Goal: Download file/media

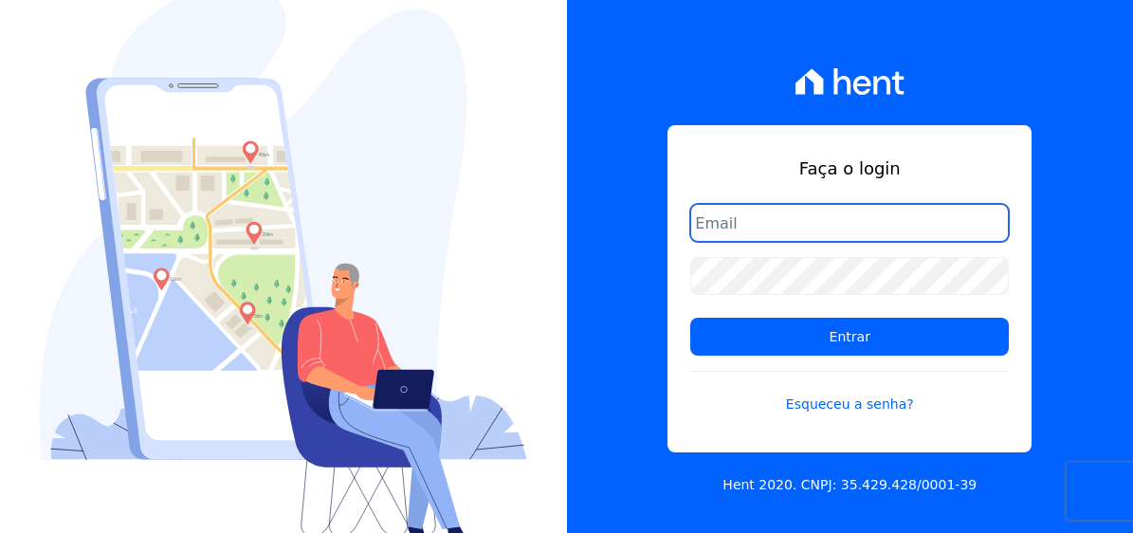
click at [762, 231] on input "email" at bounding box center [849, 223] width 319 height 38
type input "[EMAIL_ADDRESS][DOMAIN_NAME]"
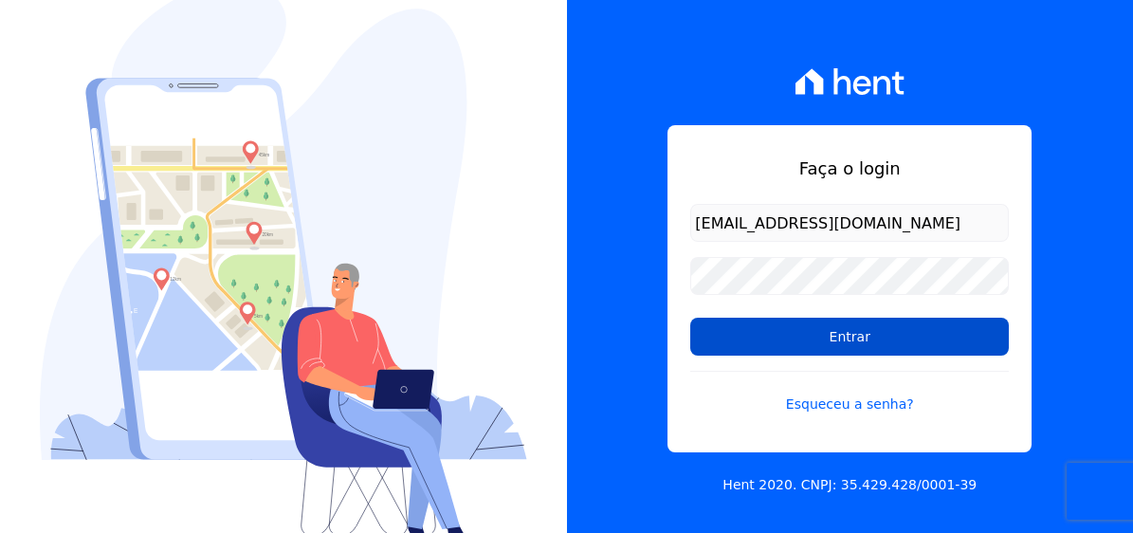
click at [868, 333] on input "Entrar" at bounding box center [849, 337] width 319 height 38
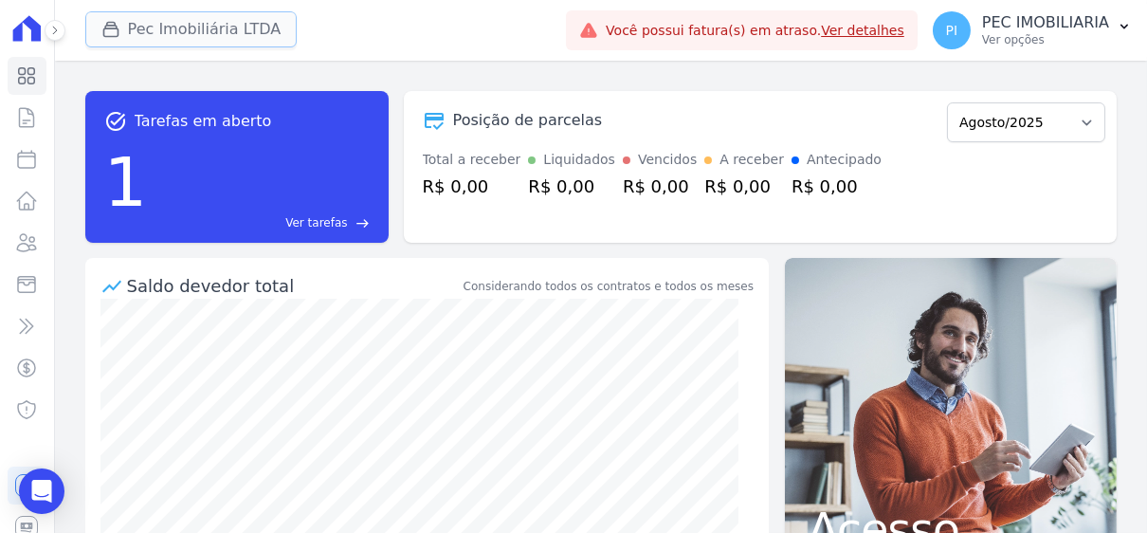
click at [180, 22] on button "Pec Imobiliária LTDA" at bounding box center [191, 29] width 212 height 36
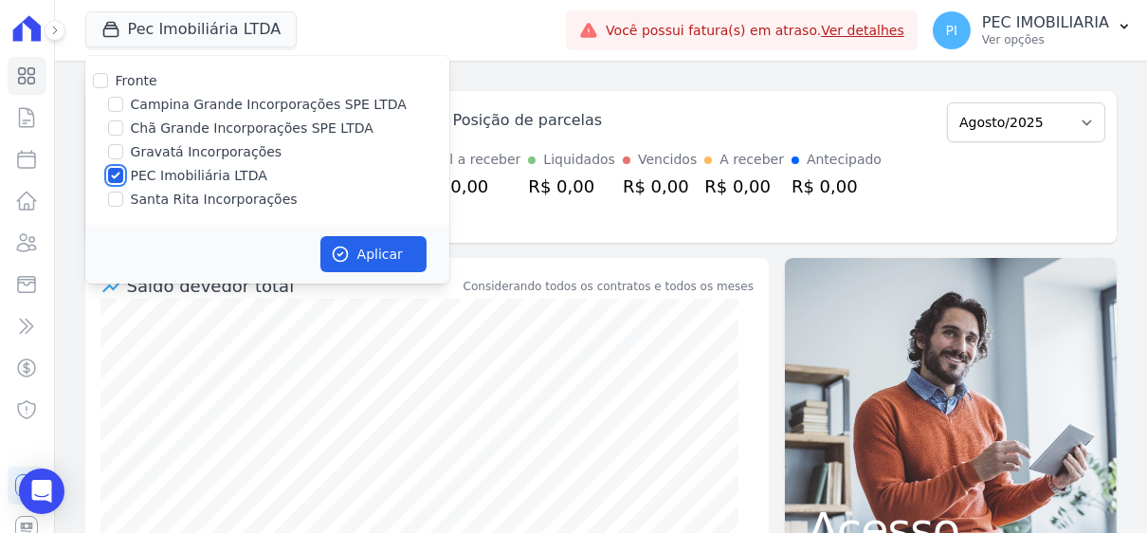
click at [119, 170] on input "PEC Imobiliária LTDA" at bounding box center [115, 175] width 15 height 15
checkbox input "false"
click at [120, 112] on div at bounding box center [115, 104] width 15 height 19
click at [123, 104] on div "Campina Grande Incorporações SPE LTDA" at bounding box center [267, 105] width 364 height 20
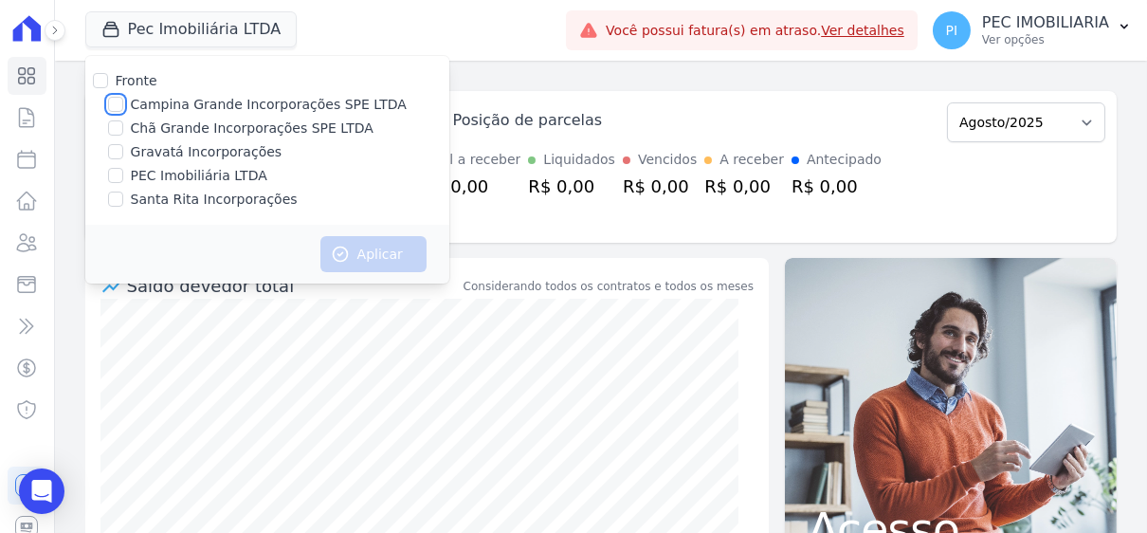
click at [119, 107] on input "Campina Grande Incorporações SPE LTDA" at bounding box center [115, 104] width 15 height 15
checkbox input "true"
click at [372, 247] on button "Aplicar" at bounding box center [374, 254] width 106 height 36
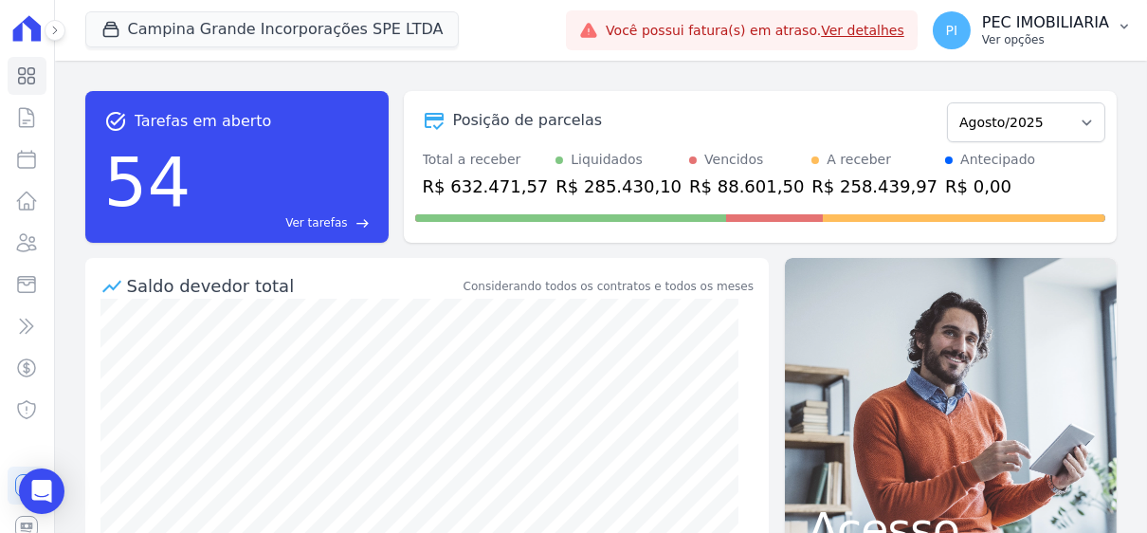
click at [1047, 40] on p "Ver opções" at bounding box center [1045, 39] width 127 height 15
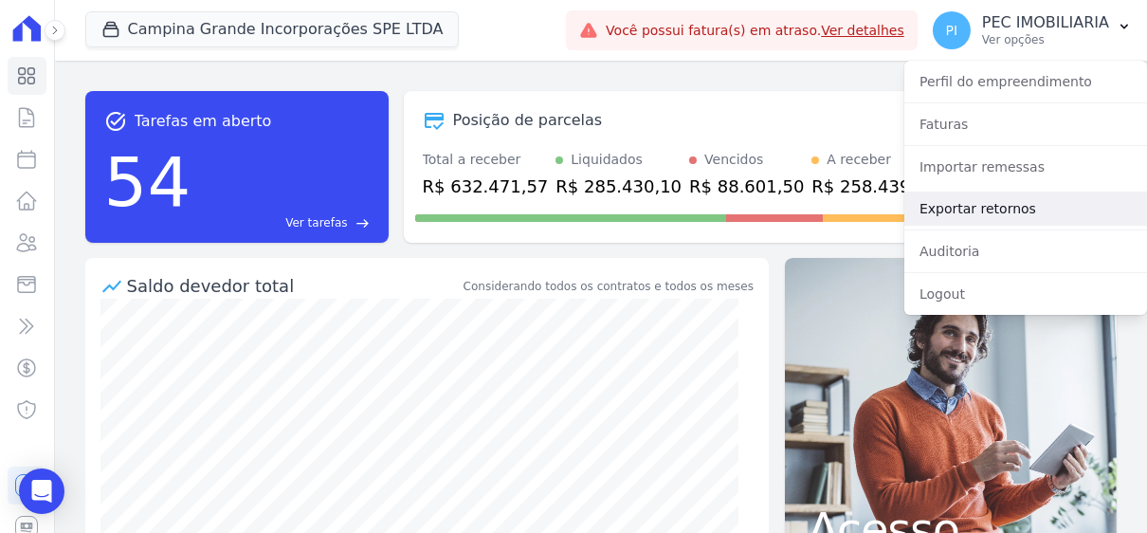
click at [998, 210] on link "Exportar retornos" at bounding box center [1026, 209] width 243 height 34
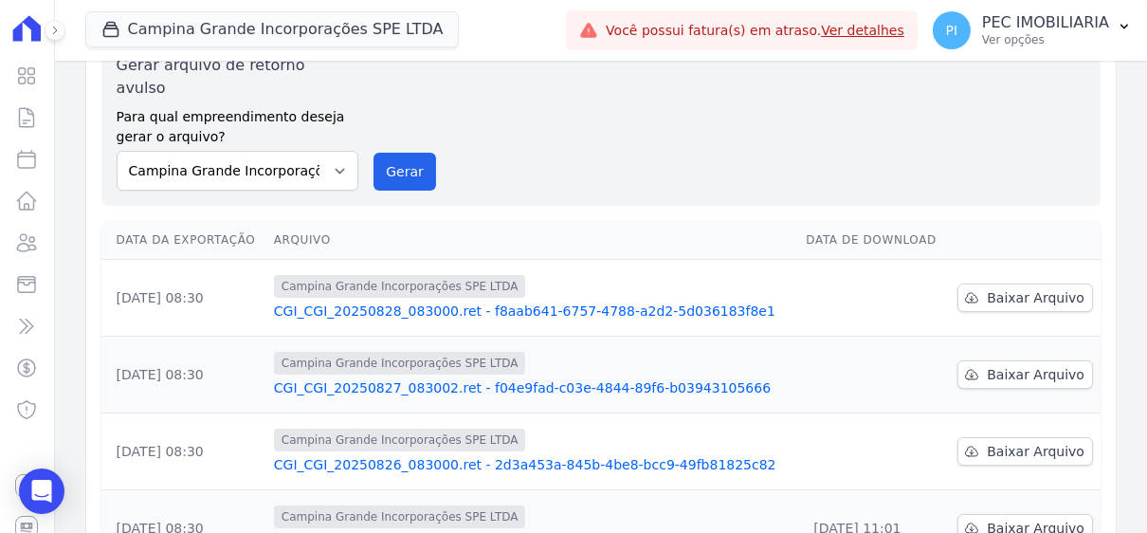
scroll to position [284, 0]
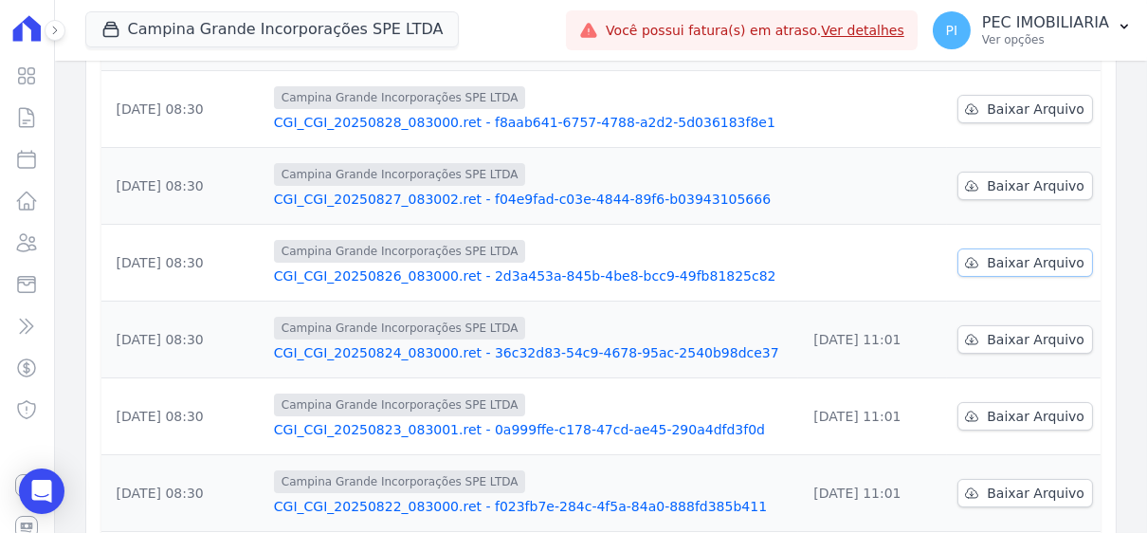
click at [1009, 253] on span "Baixar Arquivo" at bounding box center [1036, 262] width 98 height 19
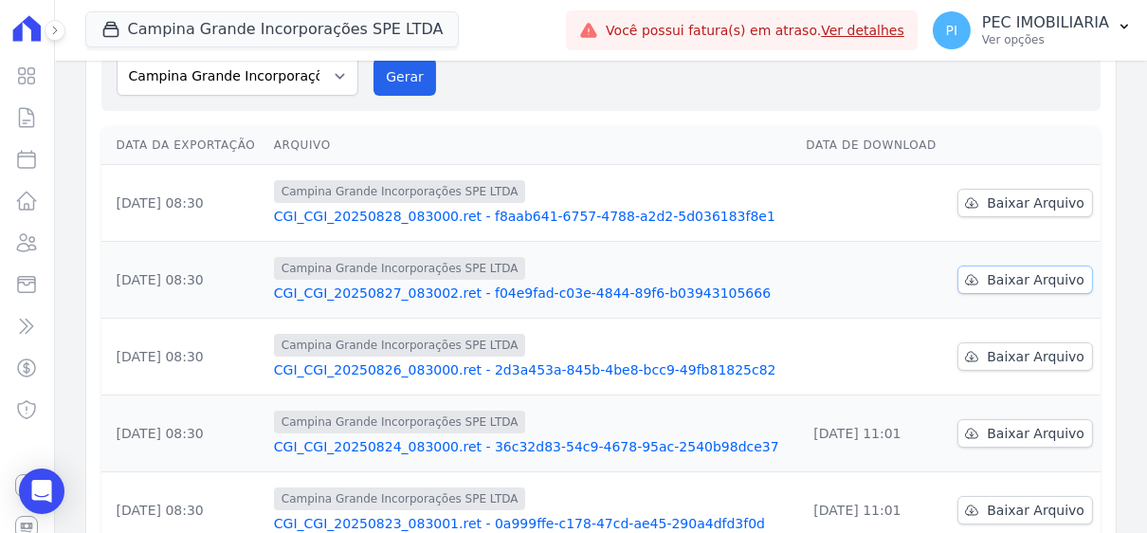
click at [990, 270] on span "Baixar Arquivo" at bounding box center [1036, 279] width 98 height 19
click at [1033, 193] on span "Baixar Arquivo" at bounding box center [1036, 202] width 98 height 19
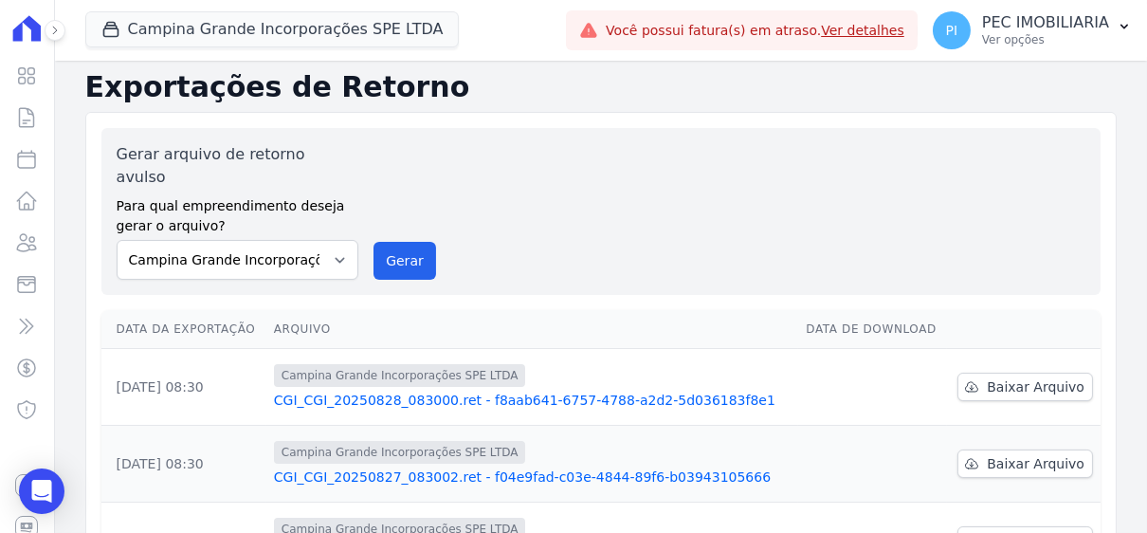
scroll to position [0, 0]
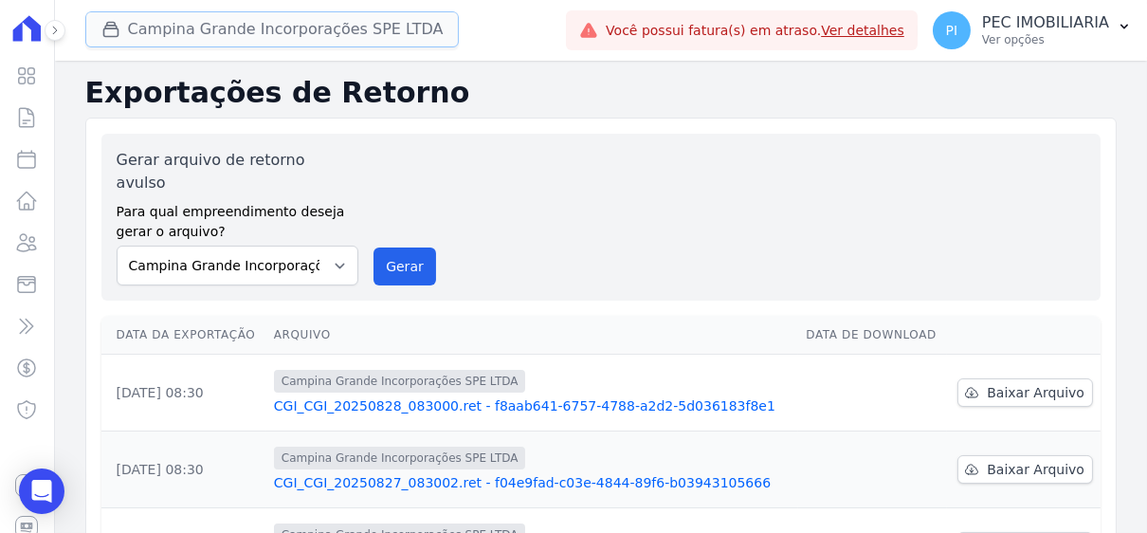
click at [223, 39] on button "Campina Grande Incorporações SPE LTDA" at bounding box center [272, 29] width 375 height 36
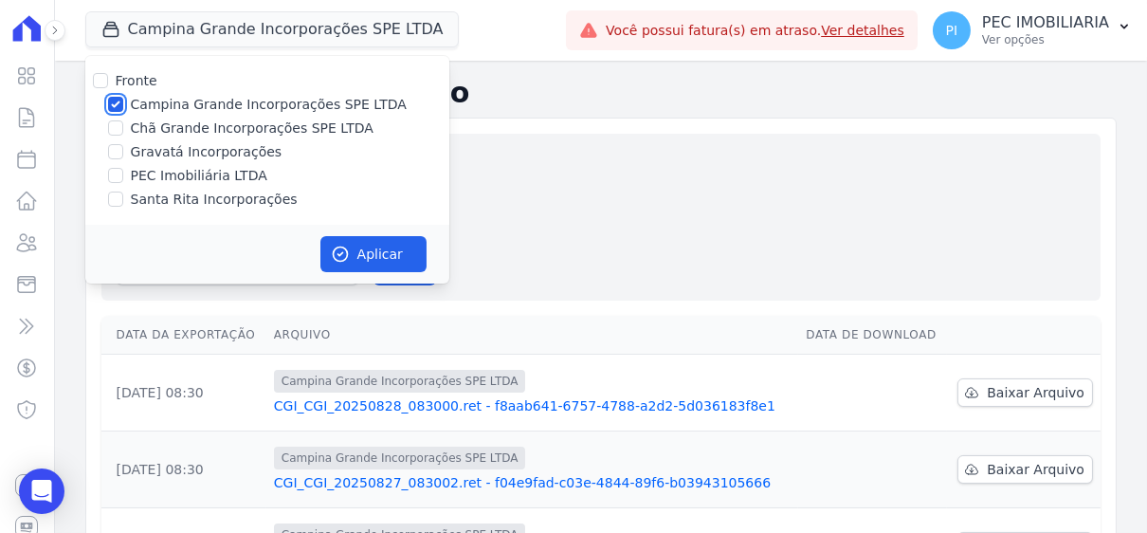
click at [116, 111] on input "Campina Grande Incorporações SPE LTDA" at bounding box center [115, 104] width 15 height 15
checkbox input "false"
click at [118, 132] on input "Chã Grande Incorporações SPE LTDA" at bounding box center [115, 127] width 15 height 15
checkbox input "true"
click at [372, 247] on button "Aplicar" at bounding box center [374, 254] width 106 height 36
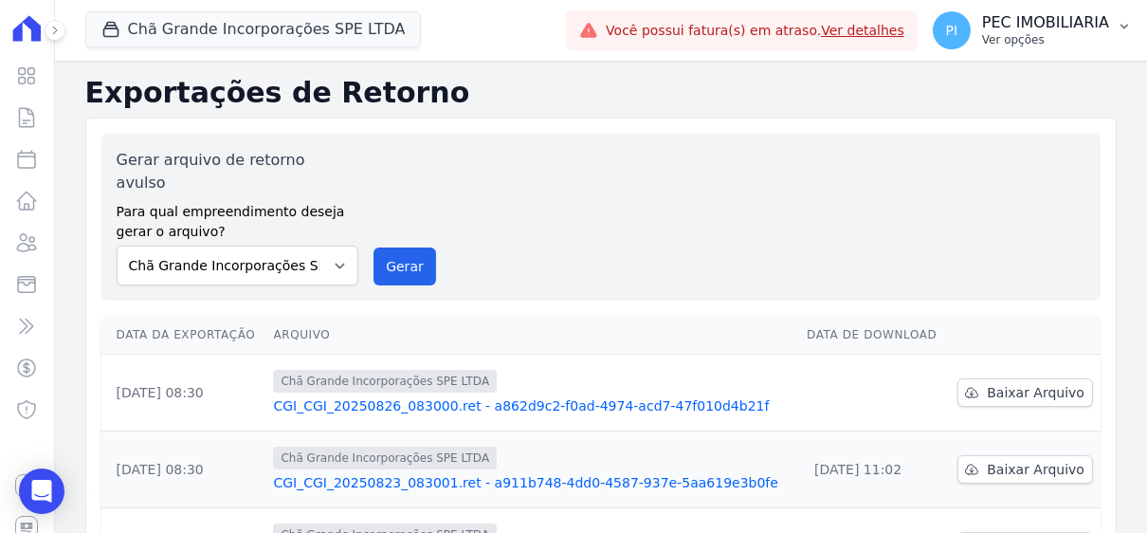
click at [1063, 43] on p "Ver opções" at bounding box center [1045, 39] width 127 height 15
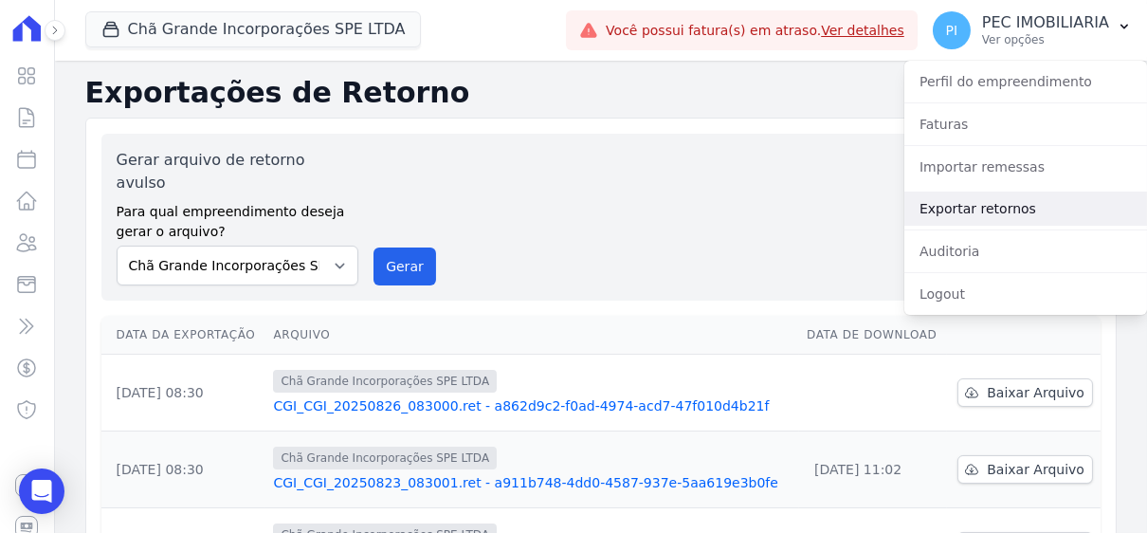
click at [978, 208] on link "Exportar retornos" at bounding box center [1026, 209] width 243 height 34
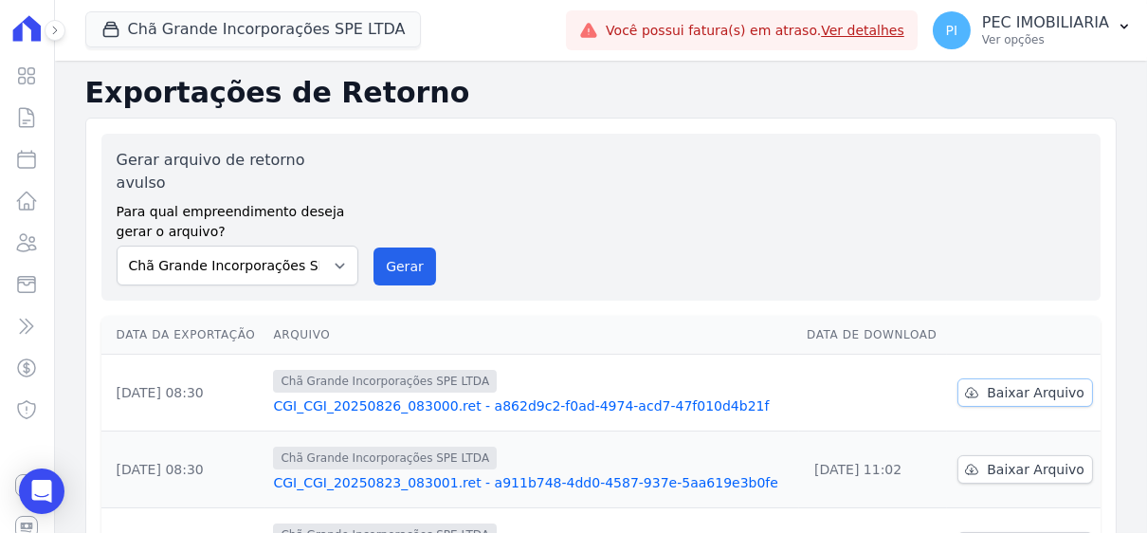
click at [1007, 383] on span "Baixar Arquivo" at bounding box center [1036, 392] width 98 height 19
click at [175, 31] on button "Chã Grande Incorporações SPE LTDA" at bounding box center [253, 29] width 337 height 36
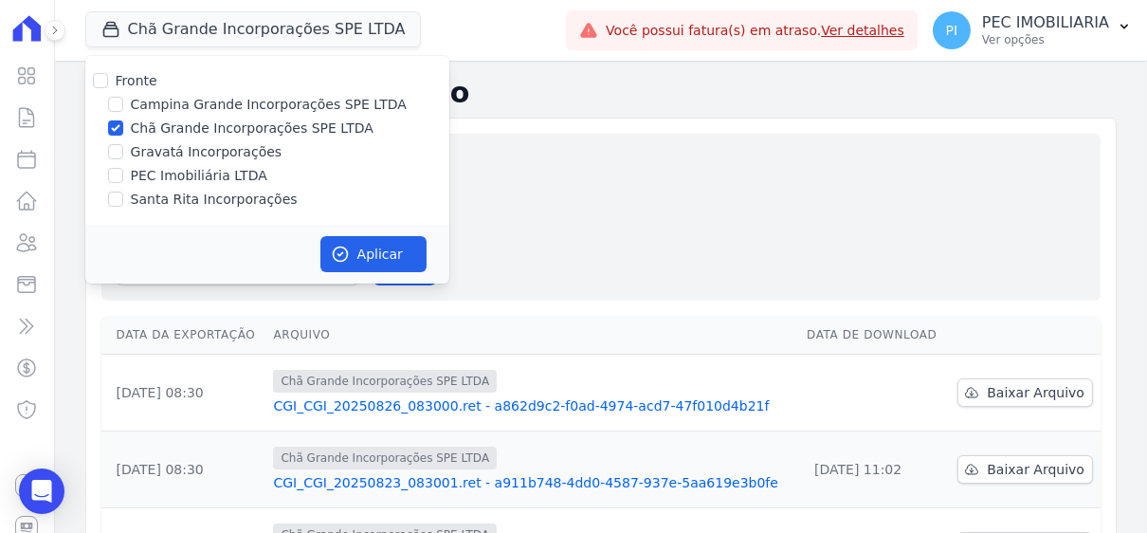
click at [125, 123] on div "Chã Grande Incorporações SPE LTDA" at bounding box center [267, 129] width 364 height 20
click at [115, 130] on input "Chã Grande Incorporações SPE LTDA" at bounding box center [115, 127] width 15 height 15
checkbox input "false"
click at [111, 157] on input "Gravatá Incorporações" at bounding box center [115, 151] width 15 height 15
checkbox input "true"
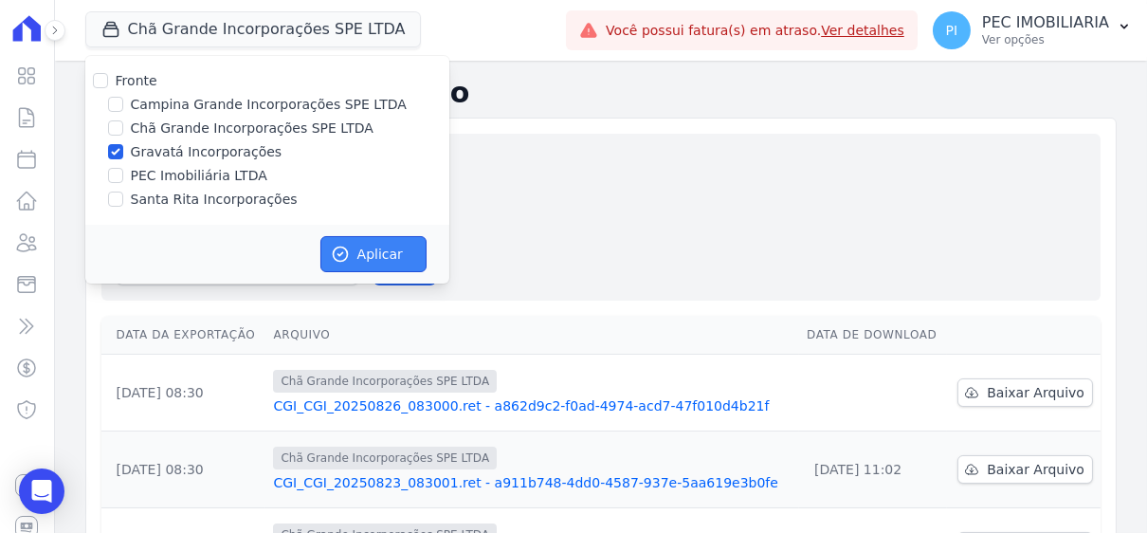
click at [364, 261] on button "Aplicar" at bounding box center [374, 254] width 106 height 36
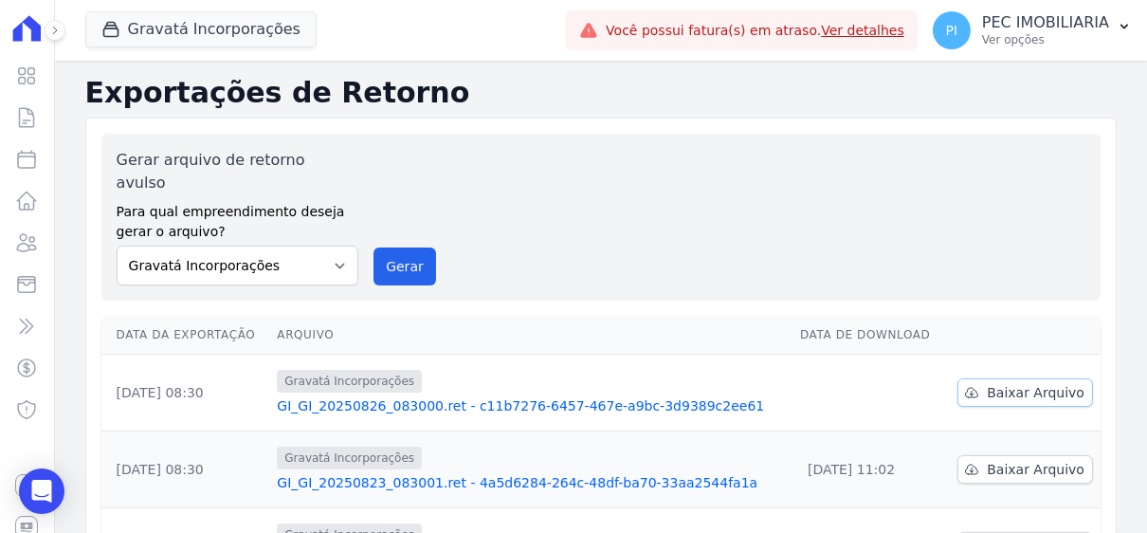
click at [1019, 383] on span "Baixar Arquivo" at bounding box center [1036, 392] width 98 height 19
click at [179, 32] on button "Gravatá Incorporações" at bounding box center [200, 29] width 231 height 36
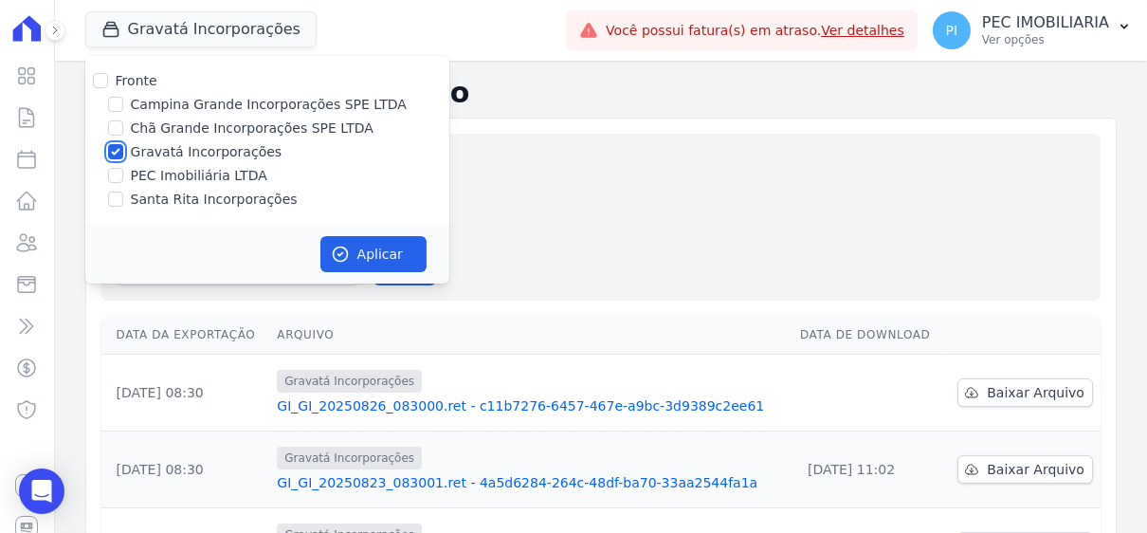
click at [116, 149] on input "Gravatá Incorporações" at bounding box center [115, 151] width 15 height 15
checkbox input "false"
click at [119, 206] on div at bounding box center [115, 199] width 15 height 19
click at [111, 199] on input "Santa Rita Incorporações" at bounding box center [115, 199] width 15 height 15
checkbox input "true"
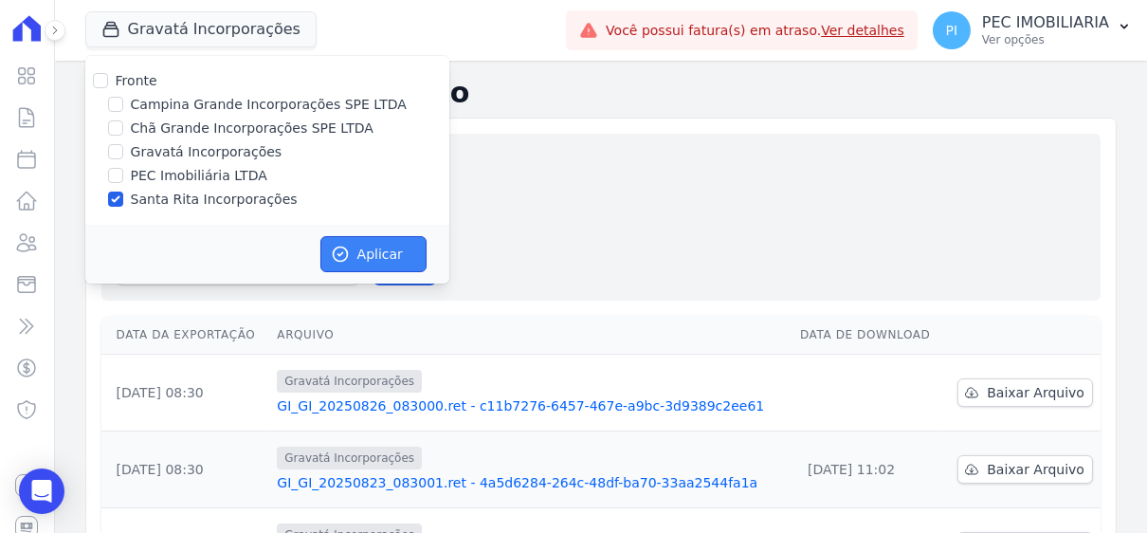
click at [376, 244] on button "Aplicar" at bounding box center [374, 254] width 106 height 36
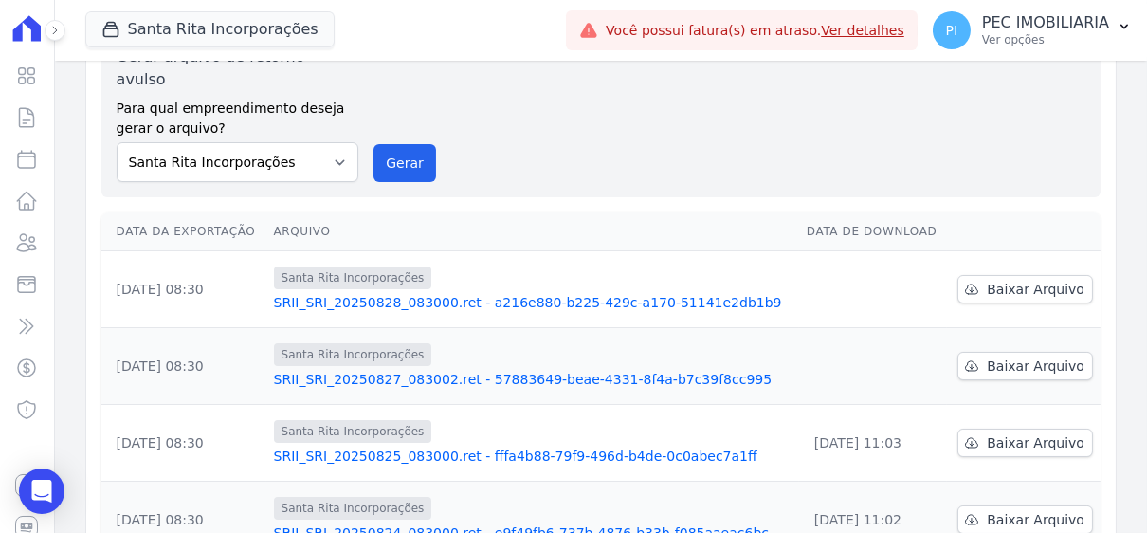
scroll to position [190, 0]
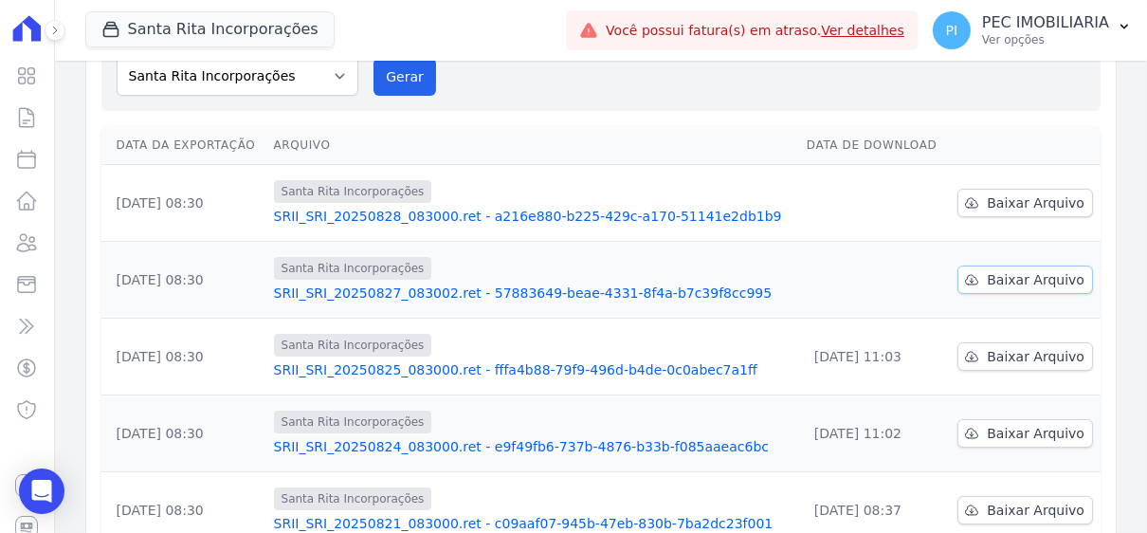
click at [996, 270] on span "Baixar Arquivo" at bounding box center [1036, 279] width 98 height 19
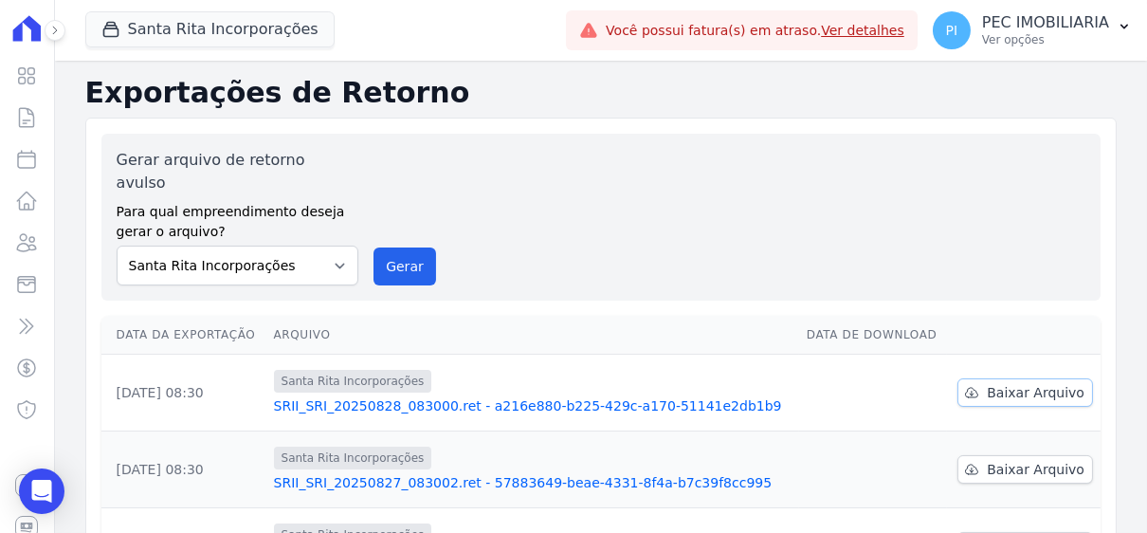
click at [1020, 383] on span "Baixar Arquivo" at bounding box center [1036, 392] width 98 height 19
click at [182, 19] on button "Santa Rita Incorporações" at bounding box center [209, 29] width 249 height 36
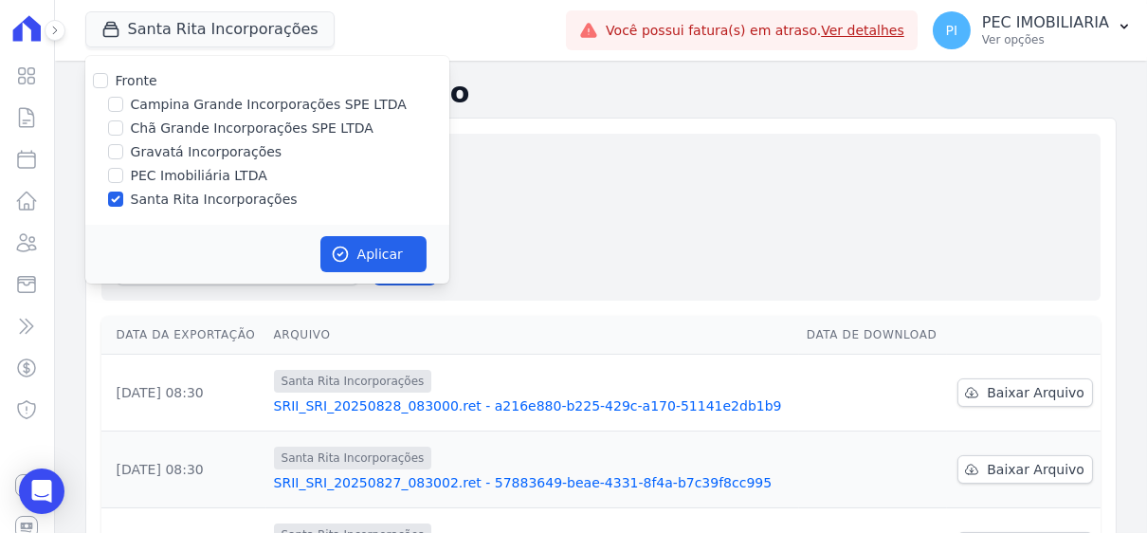
click at [680, 176] on div "Gerar arquivo de retorno avulso Para qual empreendimento deseja gerar o arquivo…" at bounding box center [601, 217] width 969 height 137
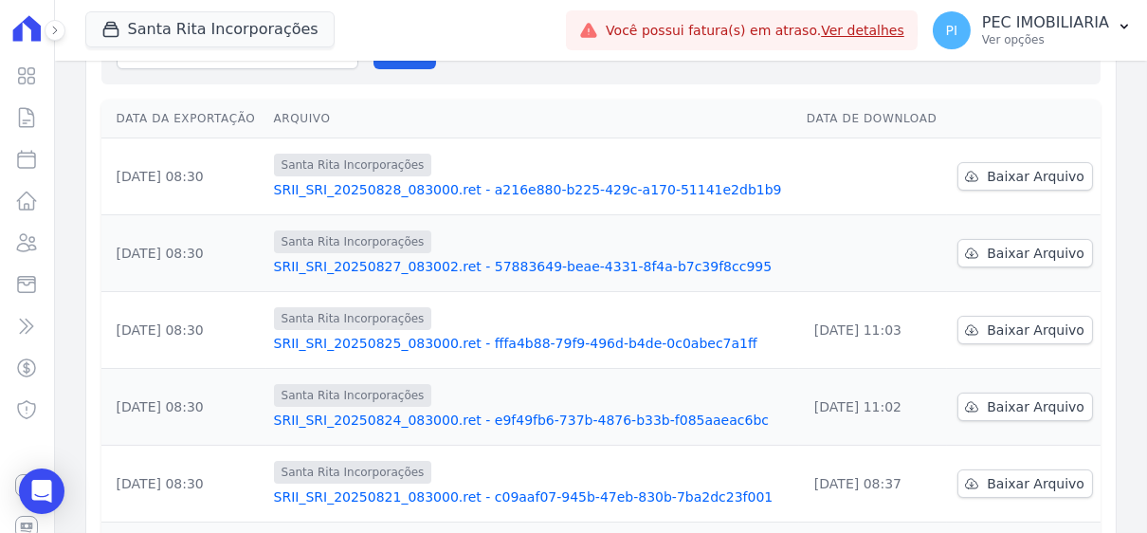
scroll to position [284, 0]
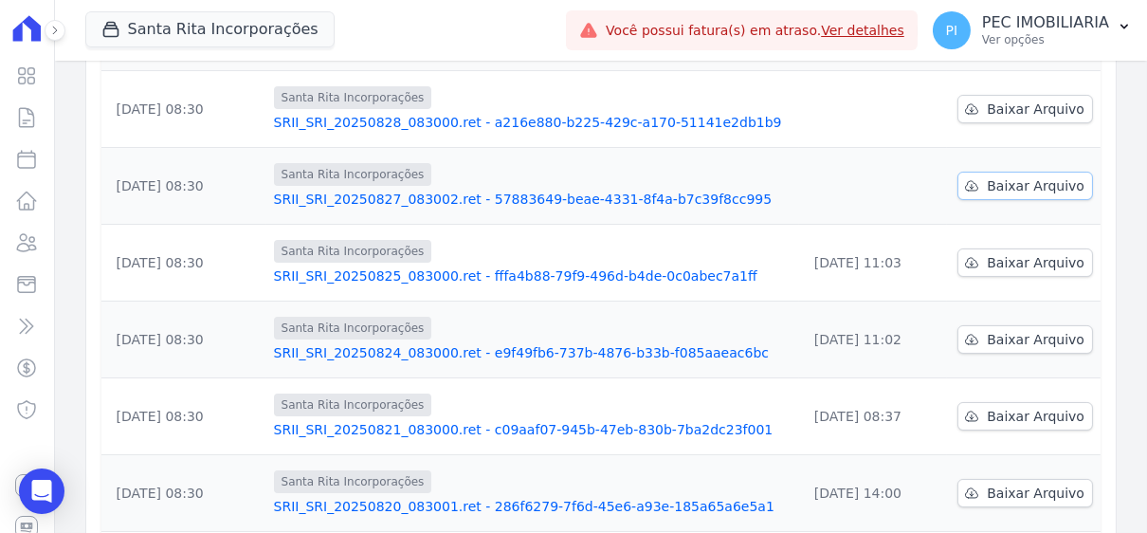
click at [1031, 176] on span "Baixar Arquivo" at bounding box center [1036, 185] width 98 height 19
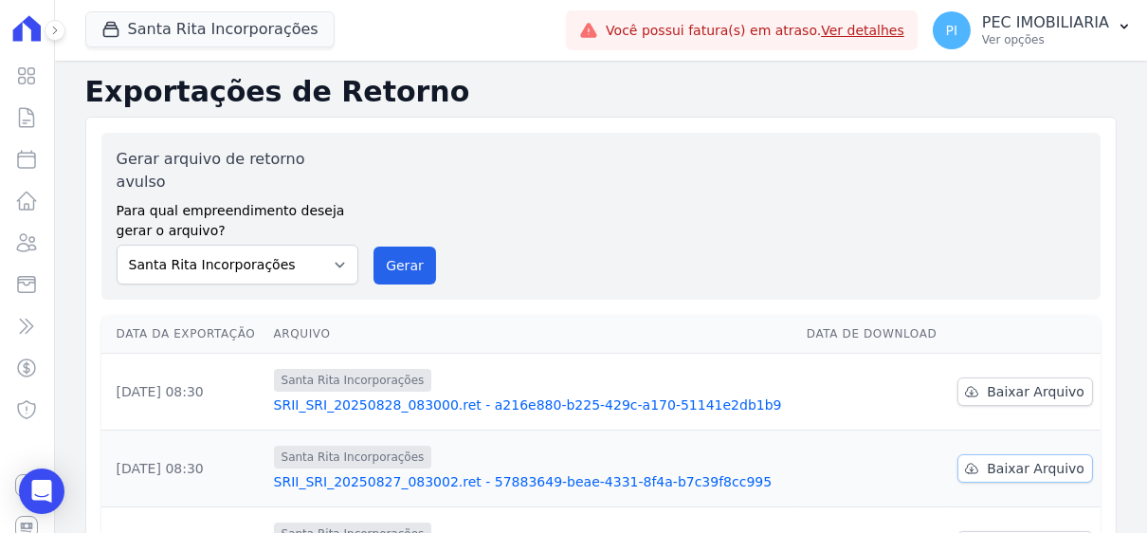
scroll to position [0, 0]
click at [211, 38] on button "Santa Rita Incorporações" at bounding box center [209, 29] width 249 height 36
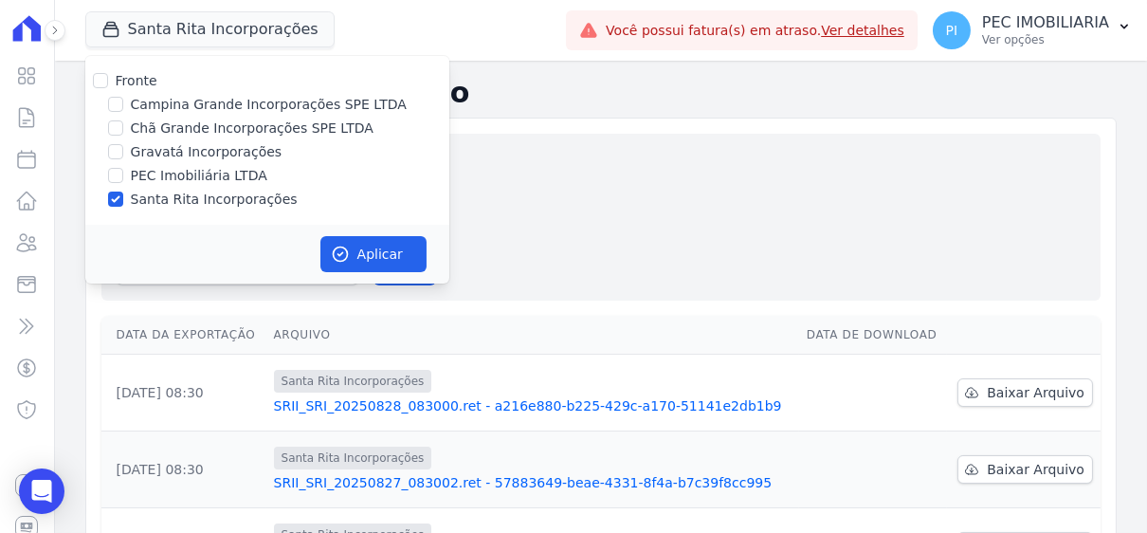
click at [636, 222] on div "Gerar arquivo de retorno avulso Para qual empreendimento deseja gerar o arquivo…" at bounding box center [601, 217] width 969 height 137
